Goal: Obtain resource: Download file/media

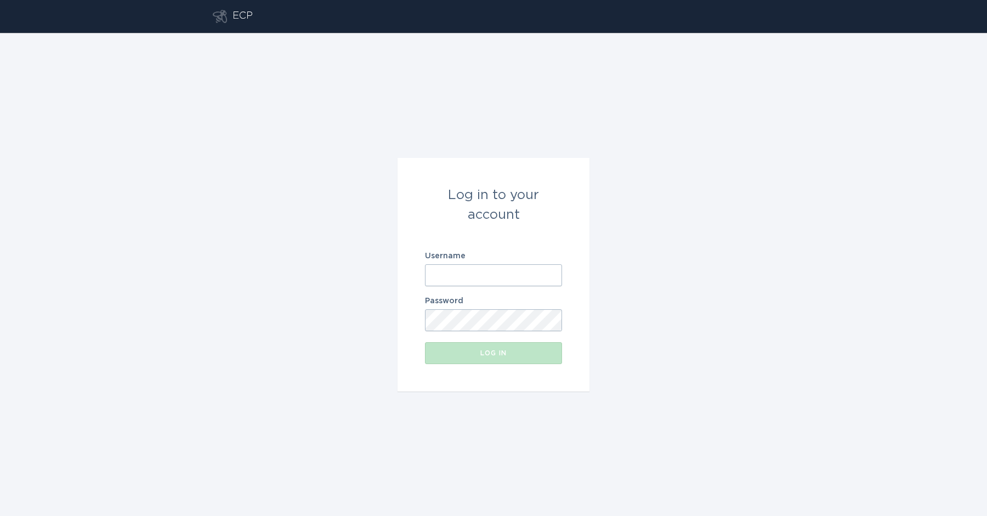
click at [489, 276] on input "Username" at bounding box center [493, 275] width 137 height 22
type input "[EMAIL_ADDRESS][DOMAIN_NAME]"
click at [655, 326] on div "Log in to your account Username [EMAIL_ADDRESS][DOMAIN_NAME] Password Log in" at bounding box center [493, 274] width 987 height 483
click at [526, 356] on div "Log in" at bounding box center [494, 353] width 126 height 7
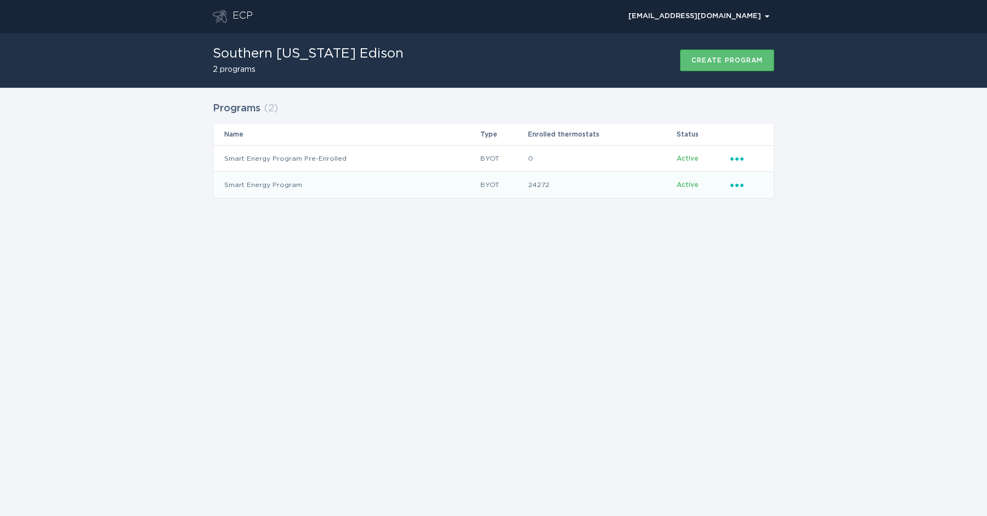
click at [740, 187] on icon "Ellipsis" at bounding box center [738, 183] width 15 height 9
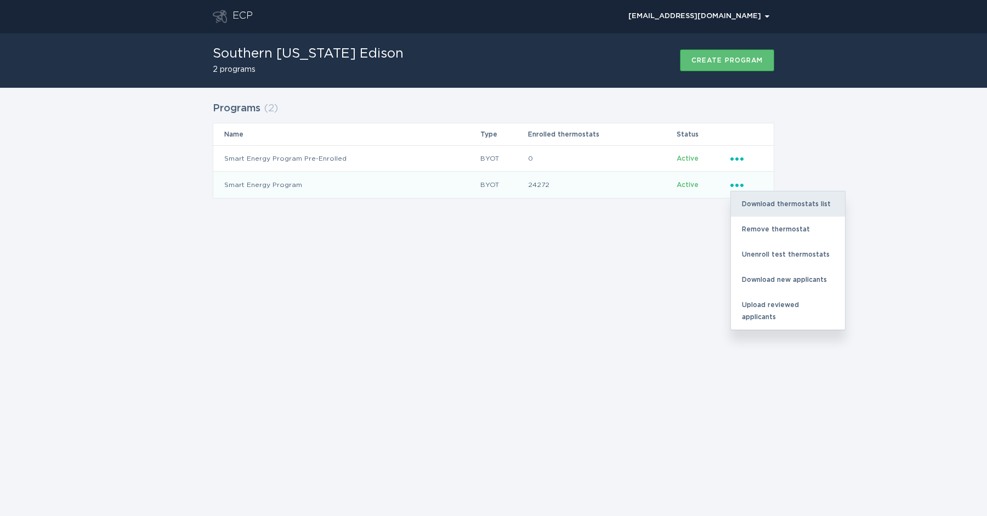
click at [771, 201] on div "Download thermostats list" at bounding box center [788, 203] width 114 height 25
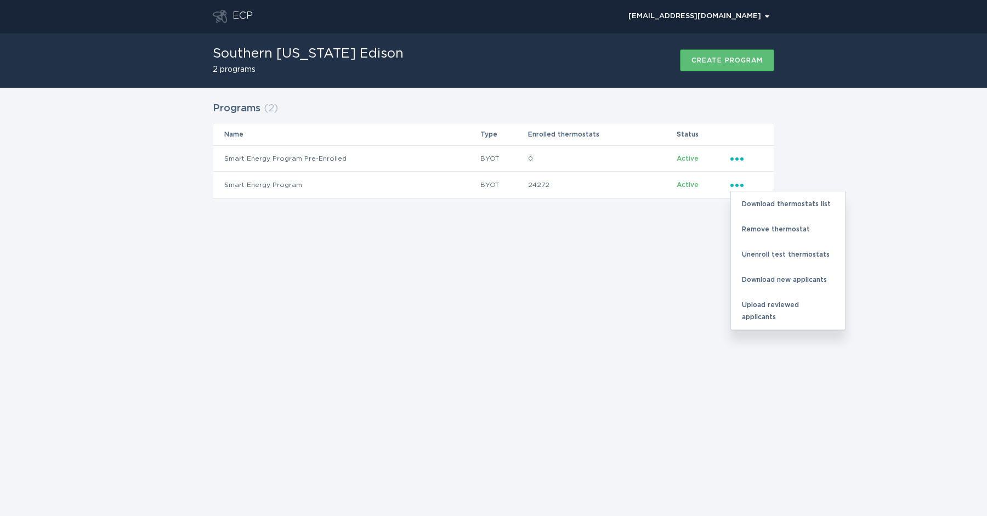
click at [865, 163] on div "Programs ( 2 ) Name Type Enrolled thermostats Status Smart Energy Program Pre-E…" at bounding box center [493, 157] width 987 height 138
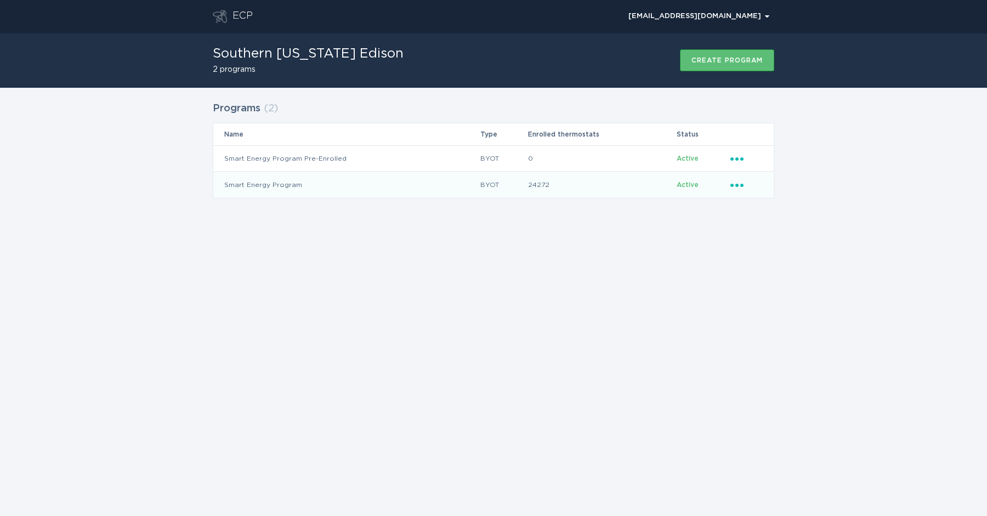
click at [739, 183] on icon "Ellipsis" at bounding box center [738, 183] width 15 height 9
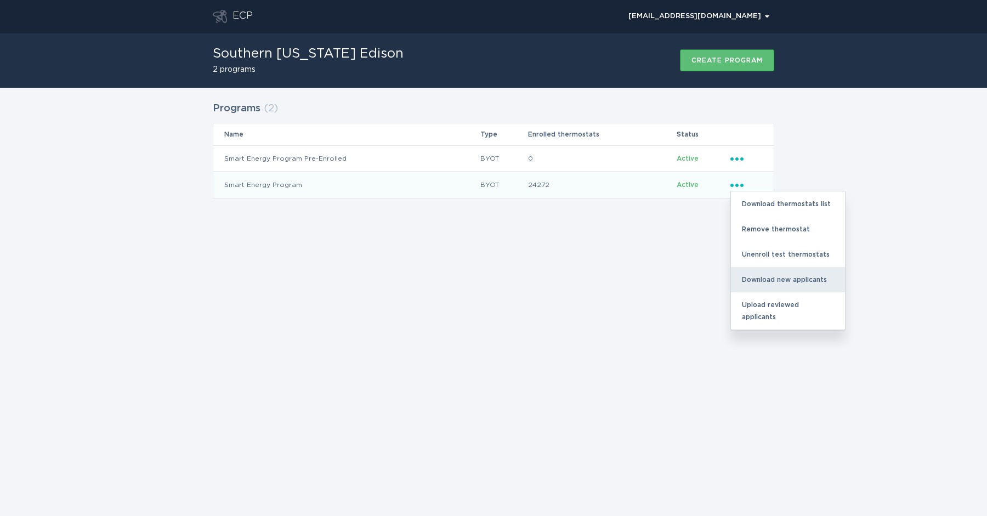
click at [763, 283] on div "Download new applicants" at bounding box center [788, 279] width 114 height 25
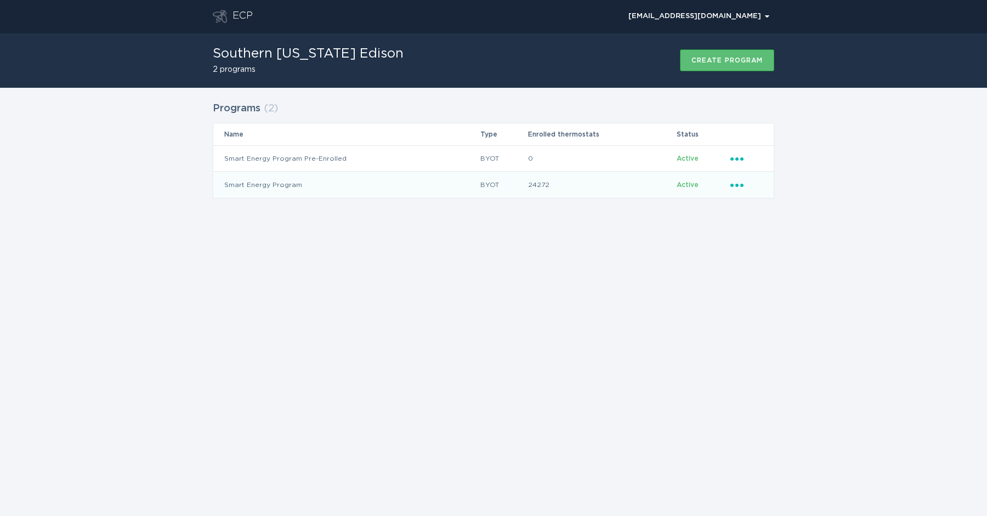
click at [830, 144] on div "Programs ( 2 ) Name Type Enrolled thermostats Status Smart Energy Program Pre-E…" at bounding box center [493, 157] width 987 height 138
click at [740, 184] on icon "Ellipsis" at bounding box center [738, 183] width 15 height 9
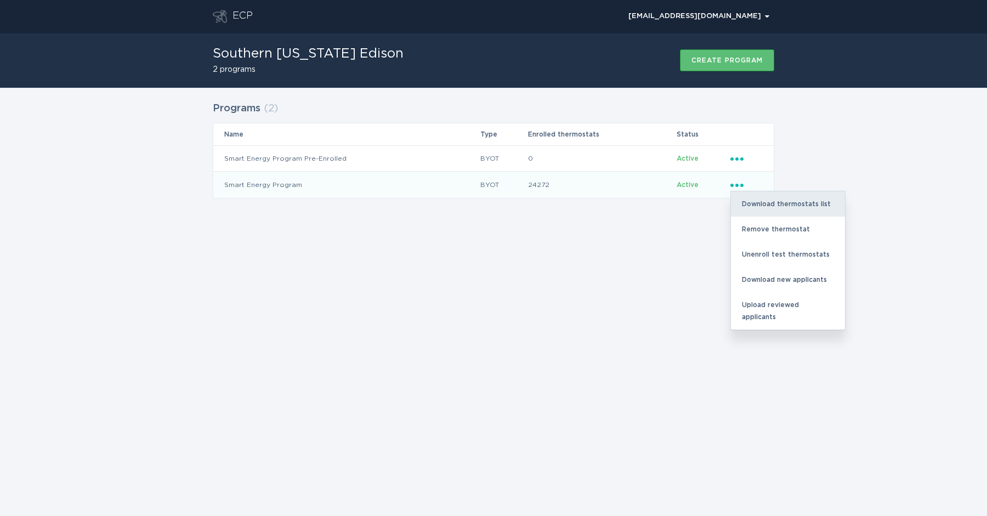
click at [771, 197] on div "Download thermostats list" at bounding box center [788, 203] width 114 height 25
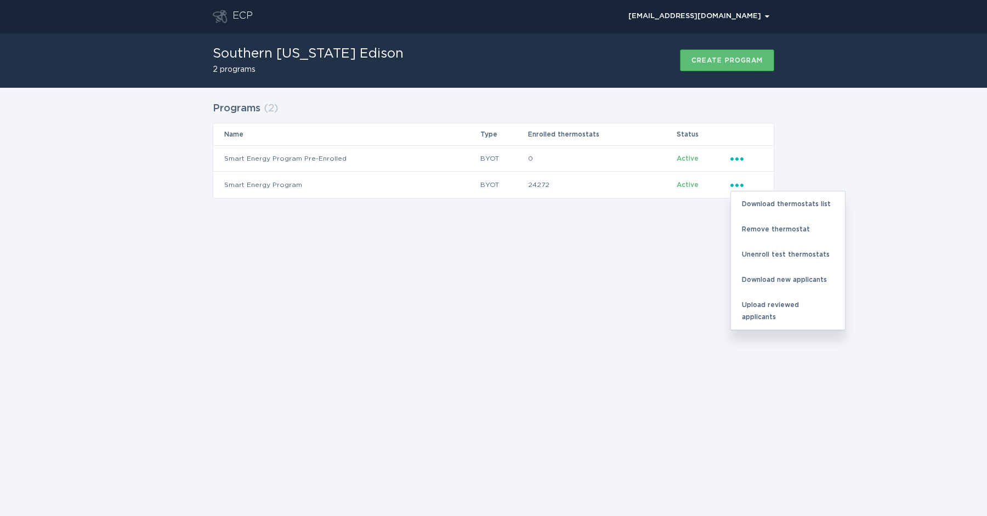
click at [877, 114] on div "Programs ( 2 ) Name Type Enrolled thermostats Status Smart Energy Program Pre-E…" at bounding box center [493, 157] width 987 height 138
